Goal: Transaction & Acquisition: Subscribe to service/newsletter

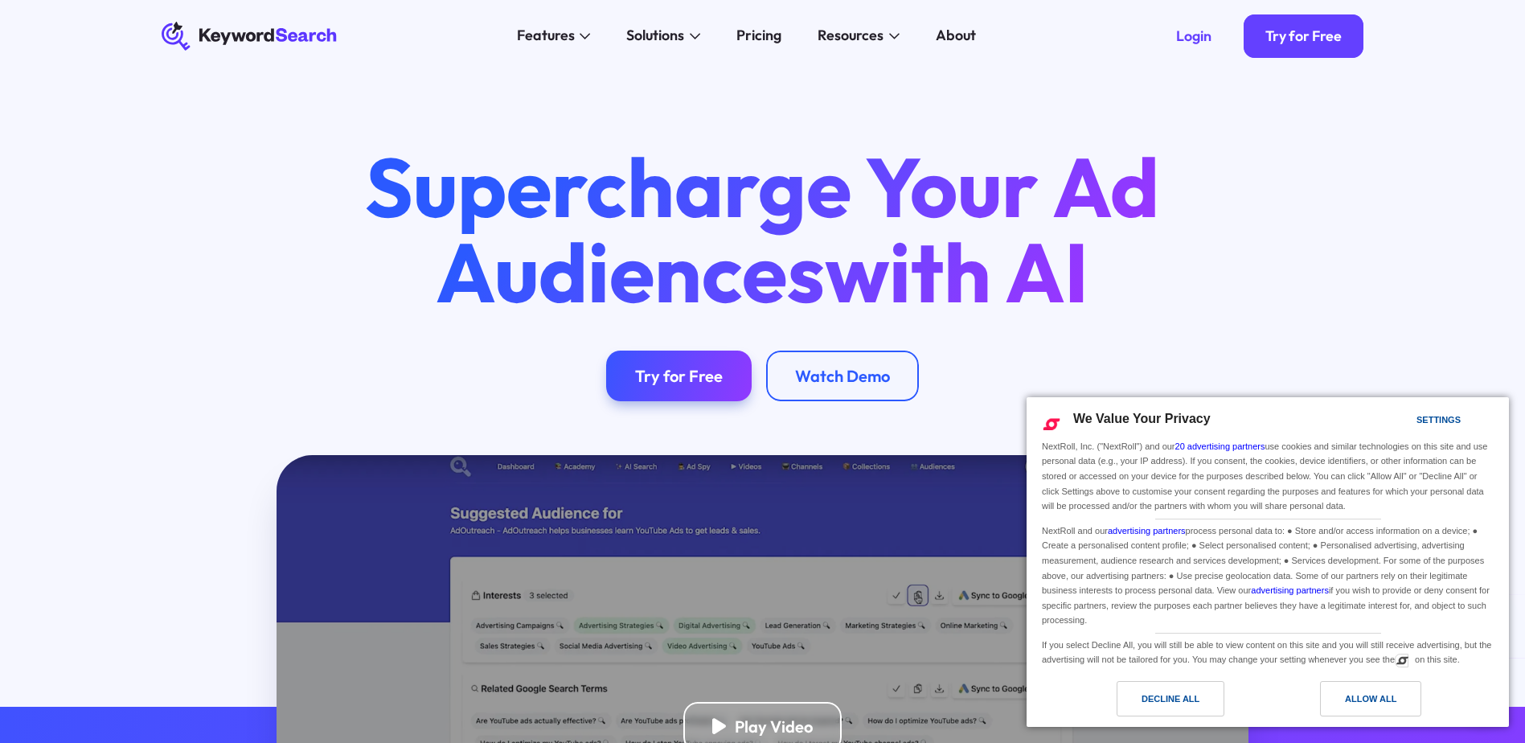
click at [1348, 693] on div "Allow All" at bounding box center [1370, 699] width 51 height 18
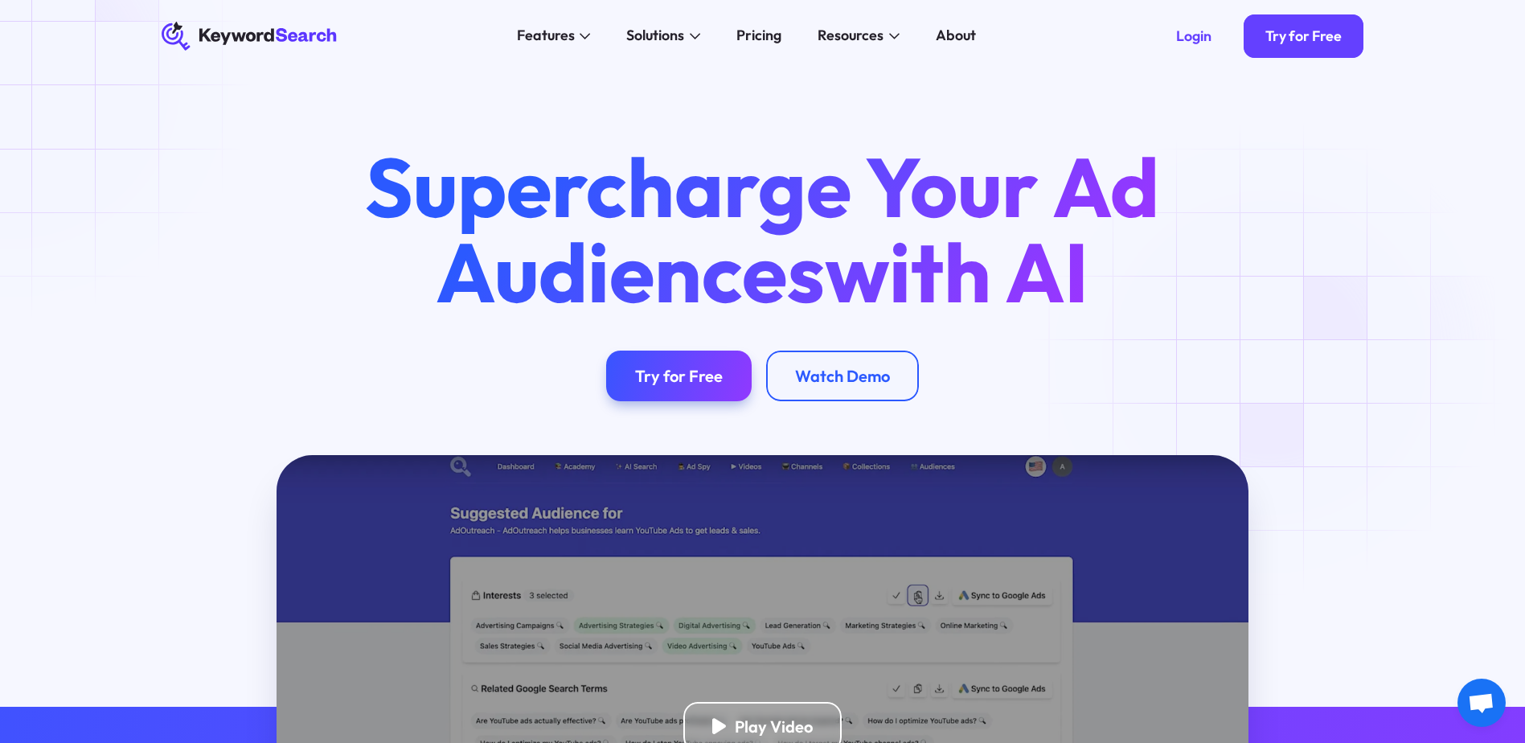
drag, startPoint x: 1280, startPoint y: 358, endPoint x: 1280, endPoint y: 370, distance: 12.1
click at [1280, 357] on div "Supercharge Your Ad Audiences with AI Try for Free Watch Demo" at bounding box center [763, 272] width 1260 height 256
click at [1186, 44] on div "Login" at bounding box center [1193, 36] width 35 height 18
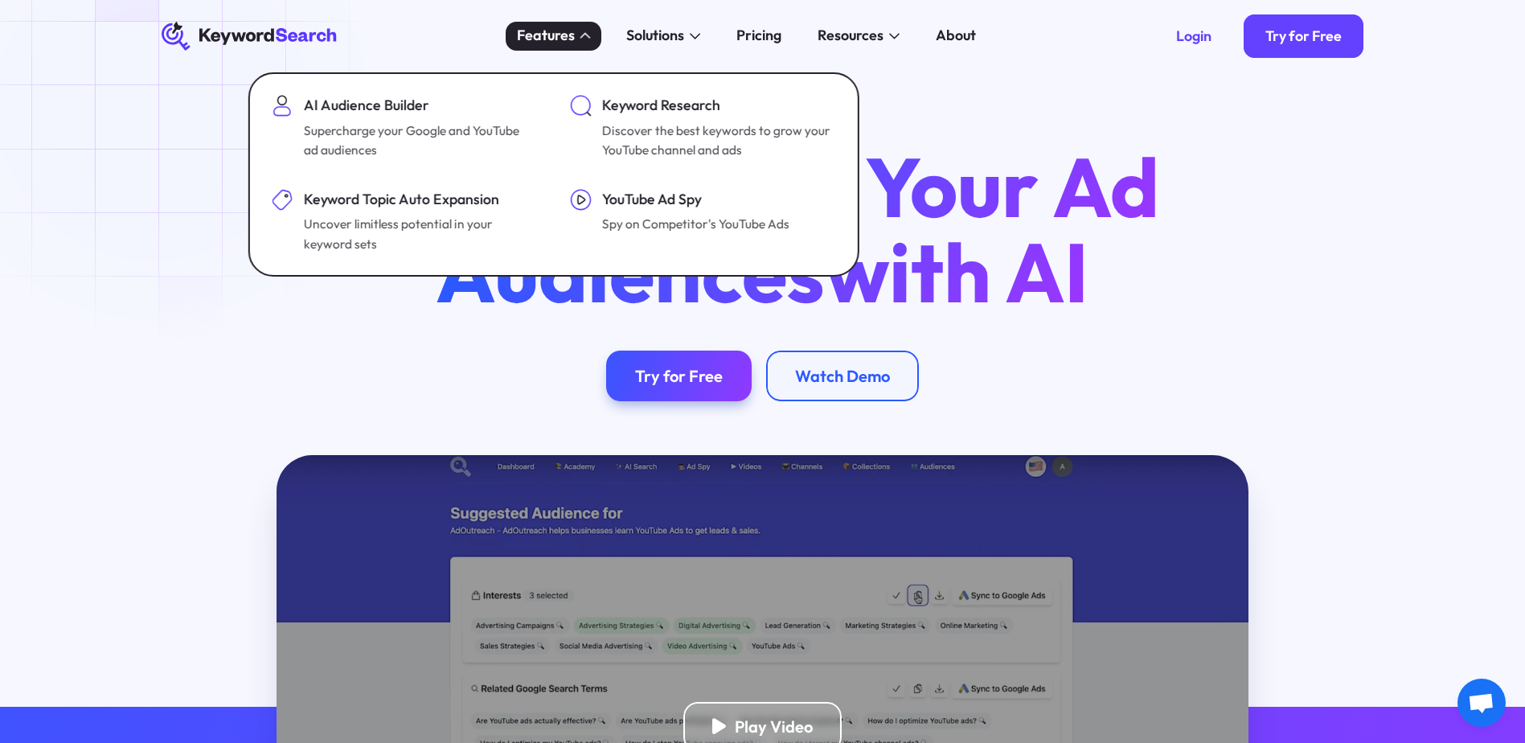
click at [583, 42] on div "Features" at bounding box center [554, 36] width 96 height 29
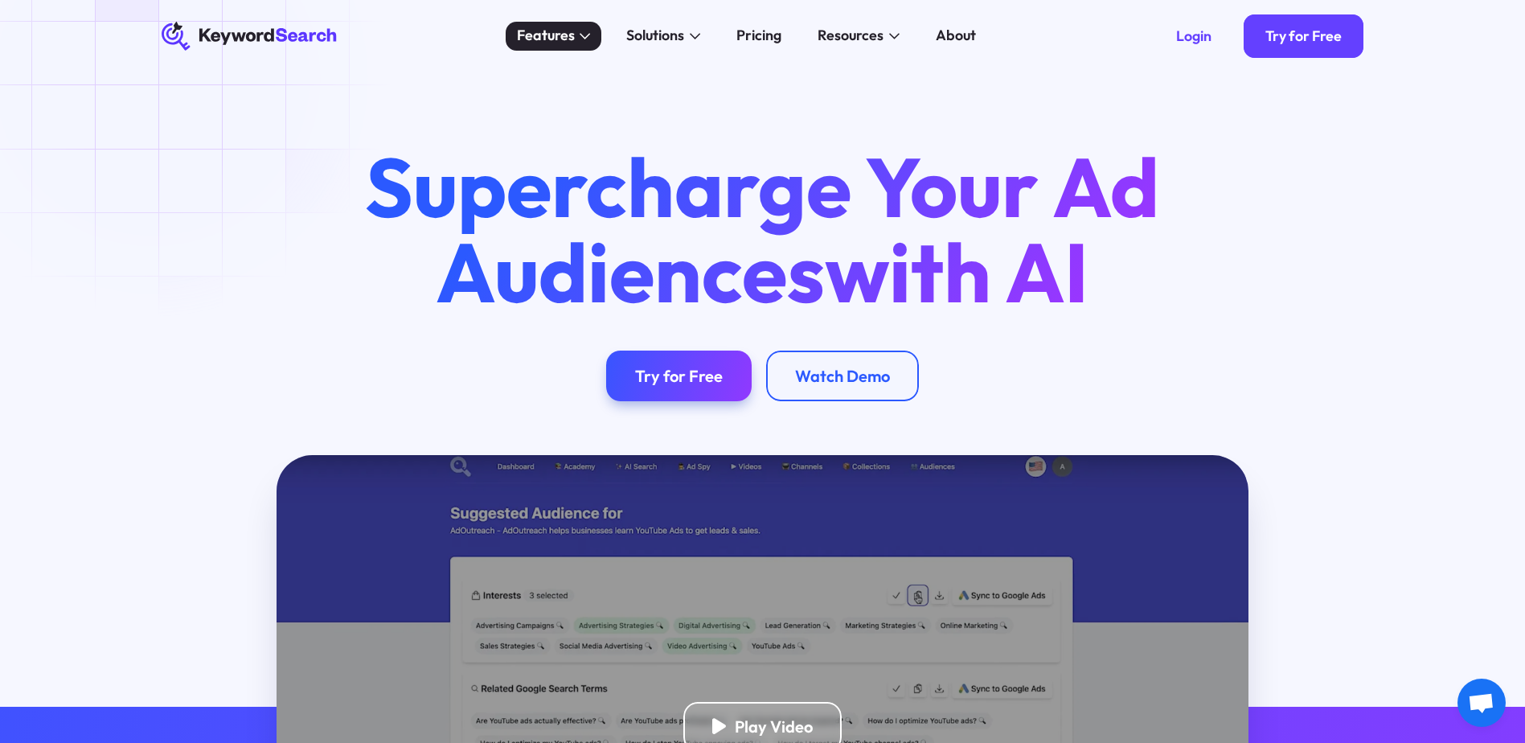
click at [583, 39] on icon at bounding box center [585, 35] width 10 height 9
click at [1360, 238] on div "Supercharge Your Ad Audiences with AI Try for Free Watch Demo" at bounding box center [763, 272] width 1260 height 256
click at [1297, 24] on link "Try for Free" at bounding box center [1304, 35] width 120 height 43
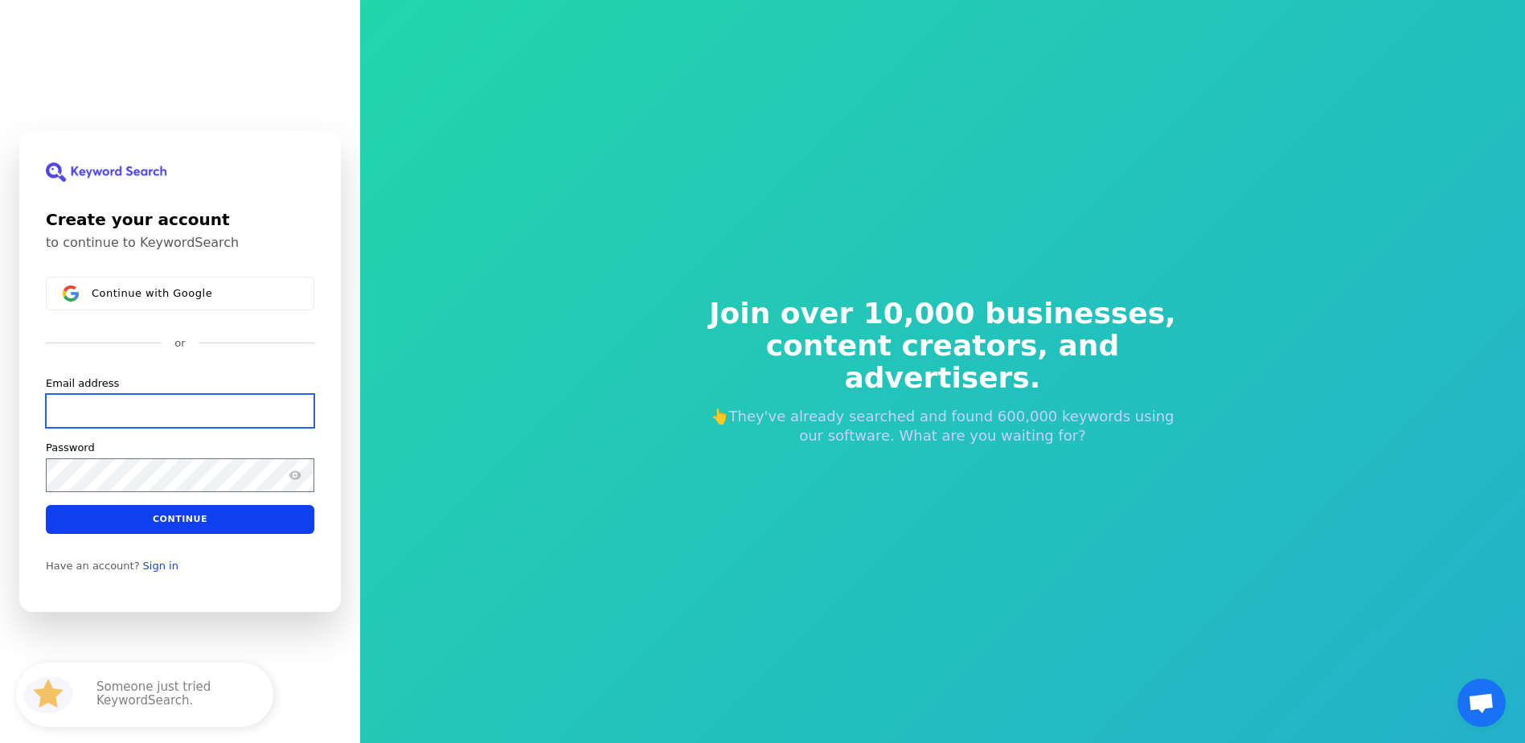
click at [151, 416] on input "Email address" at bounding box center [180, 411] width 268 height 34
click at [344, 149] on div "Create your account to continue to KeywordSearch Continue with Google or Email …" at bounding box center [180, 371] width 360 height 743
click at [154, 720] on div "Someone just tried KeywordSearch." at bounding box center [176, 694] width 193 height 64
click at [134, 706] on p "Someone just tried KeywordSearch." at bounding box center [176, 694] width 161 height 29
click at [263, 676] on div "Someone just tried KeywordSearch." at bounding box center [176, 694] width 193 height 64
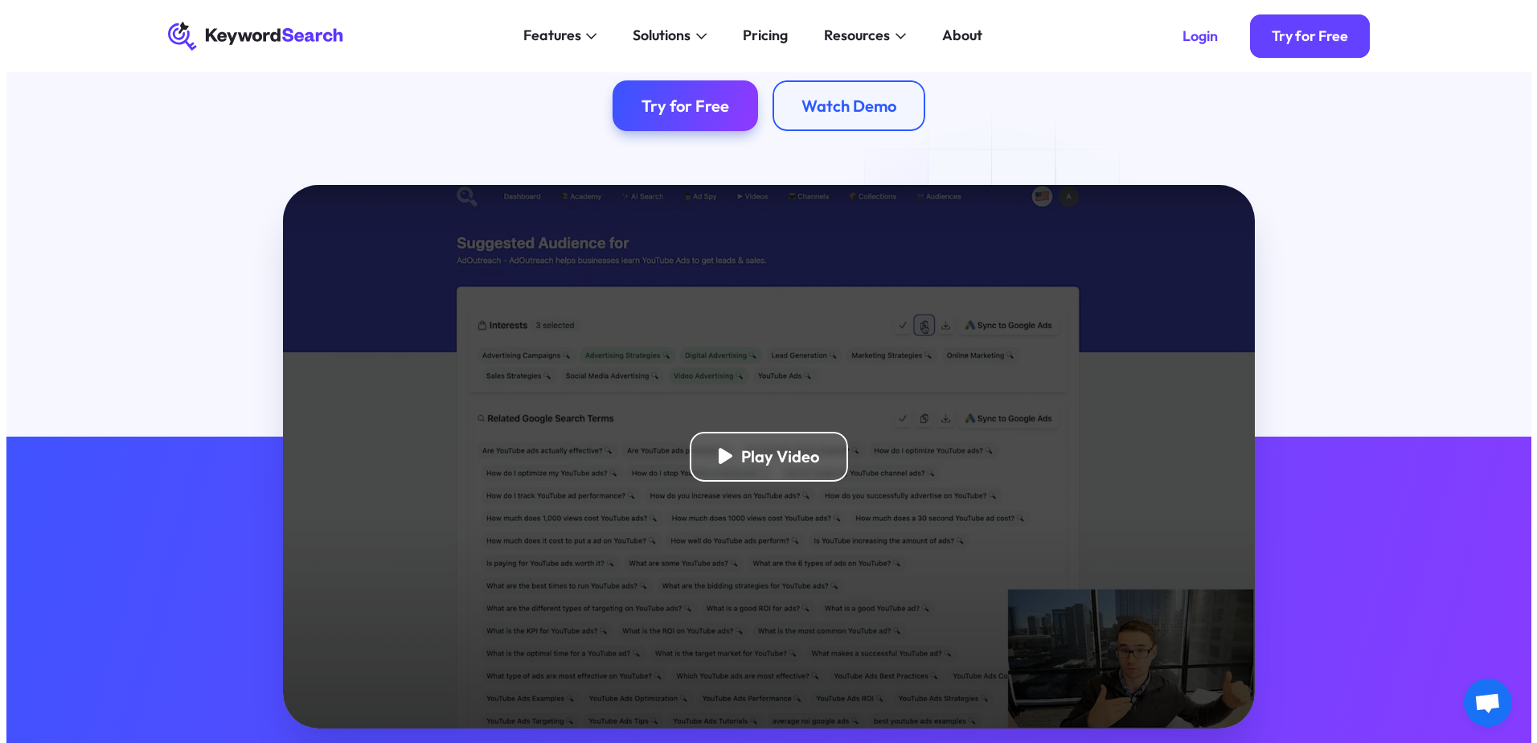
scroll to position [241, 0]
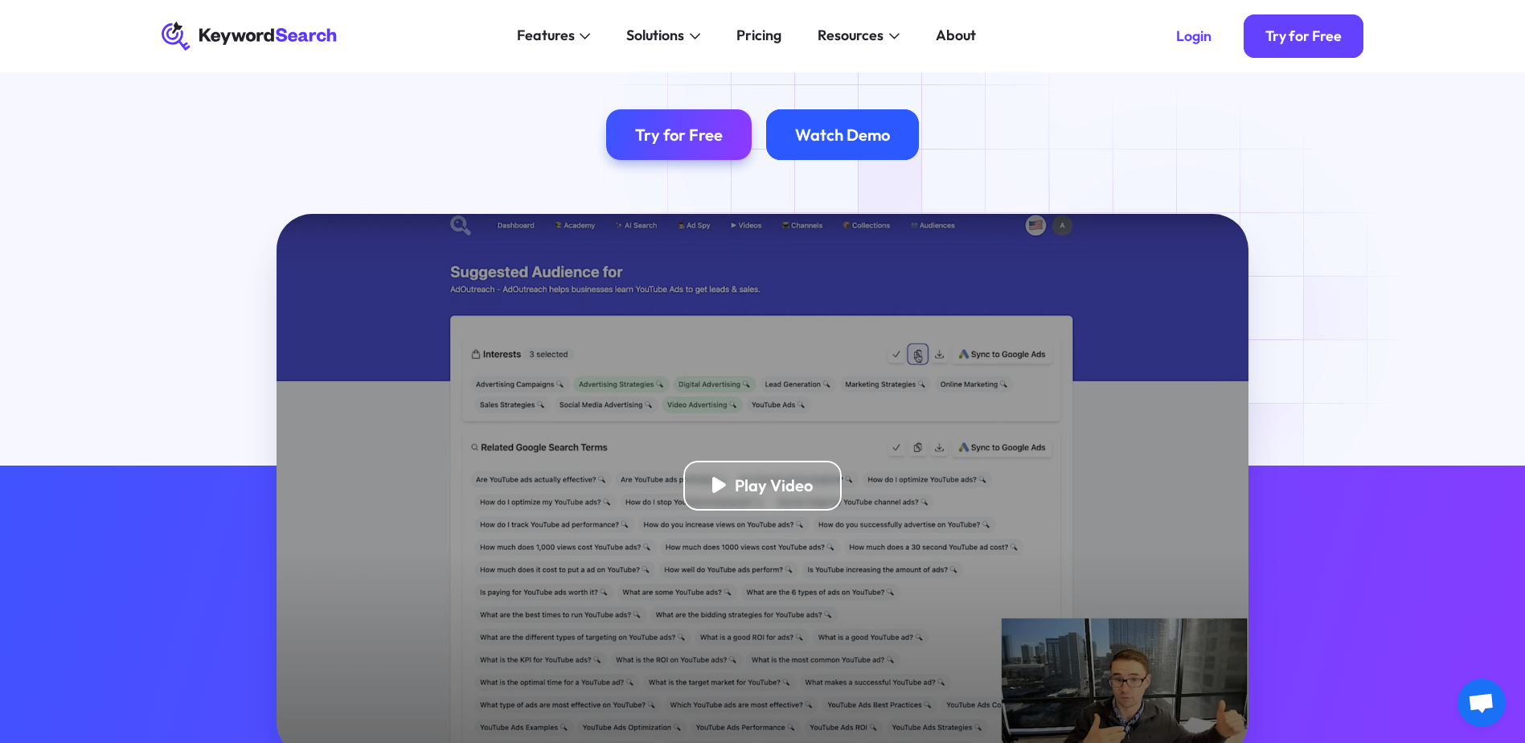
click at [841, 137] on div "Watch Demo" at bounding box center [842, 135] width 95 height 20
